Goal: Information Seeking & Learning: Learn about a topic

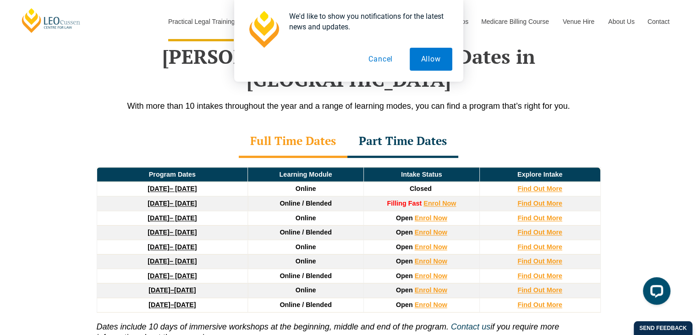
click at [384, 60] on button "Cancel" at bounding box center [380, 59] width 47 height 23
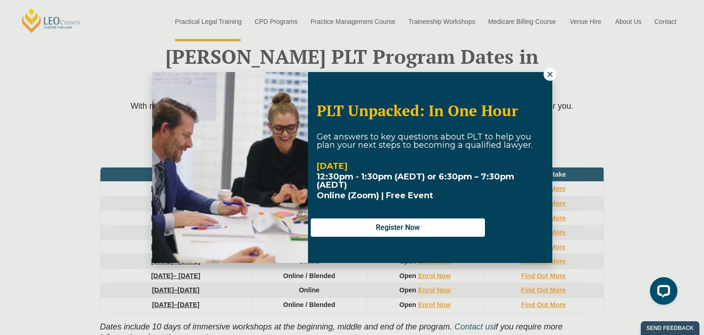
click at [550, 74] on icon at bounding box center [550, 74] width 8 height 8
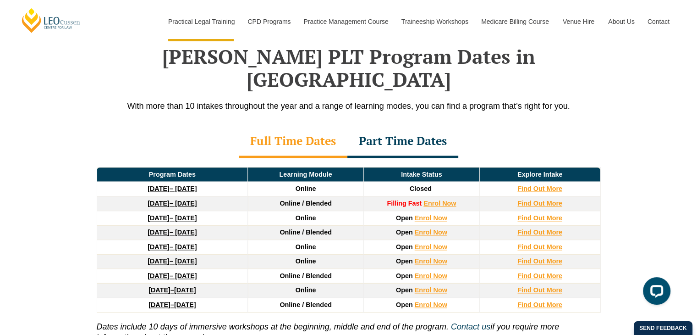
click at [427, 126] on div "Part Time Dates" at bounding box center [402, 142] width 111 height 32
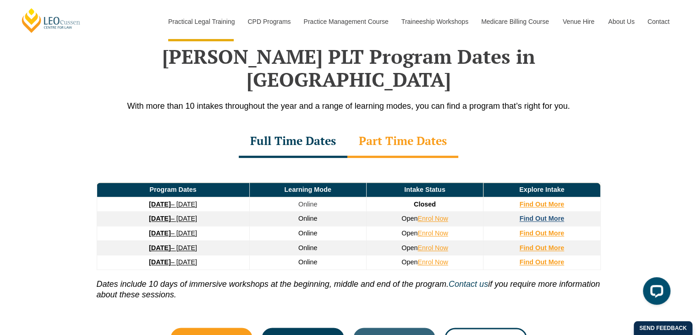
click at [555, 214] on strong "Find Out More" at bounding box center [542, 217] width 45 height 7
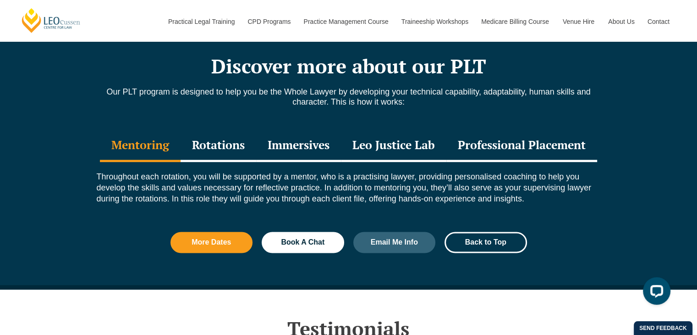
scroll to position [1210, 0]
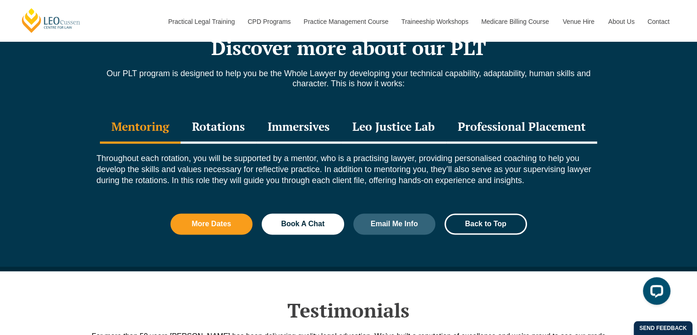
click at [553, 127] on div "Professional Placement" at bounding box center [521, 127] width 151 height 32
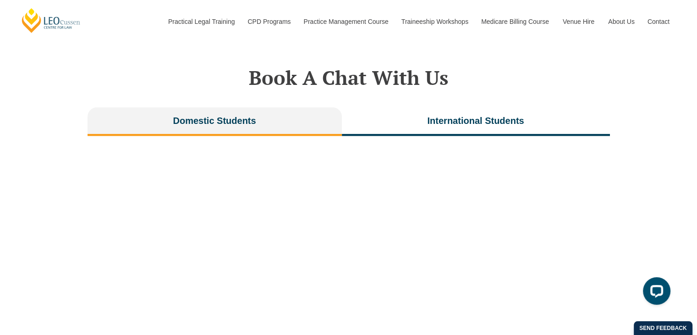
scroll to position [2087, 0]
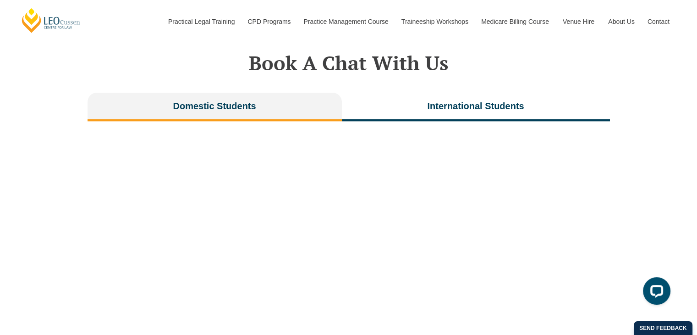
click at [697, 277] on div "Book A Chat With Us Domestic Students International Students" at bounding box center [348, 233] width 697 height 428
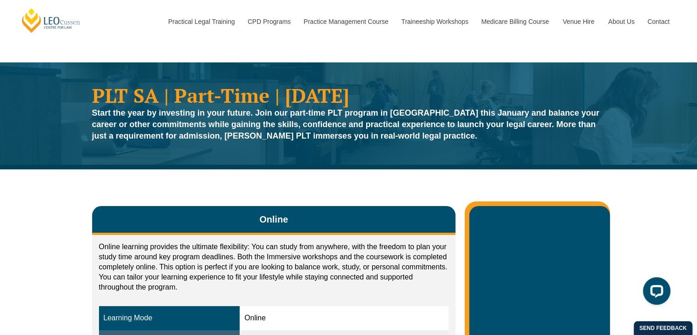
scroll to position [0, 0]
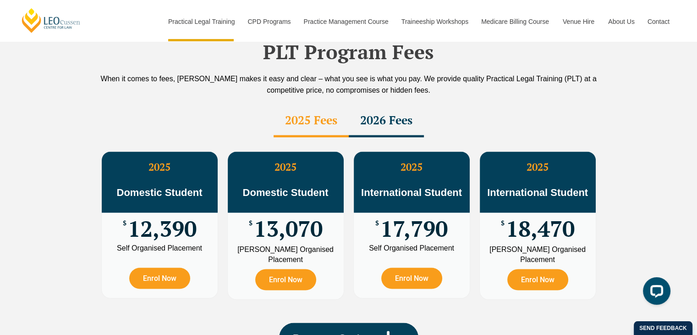
scroll to position [1602, 0]
